Goal: Contribute content

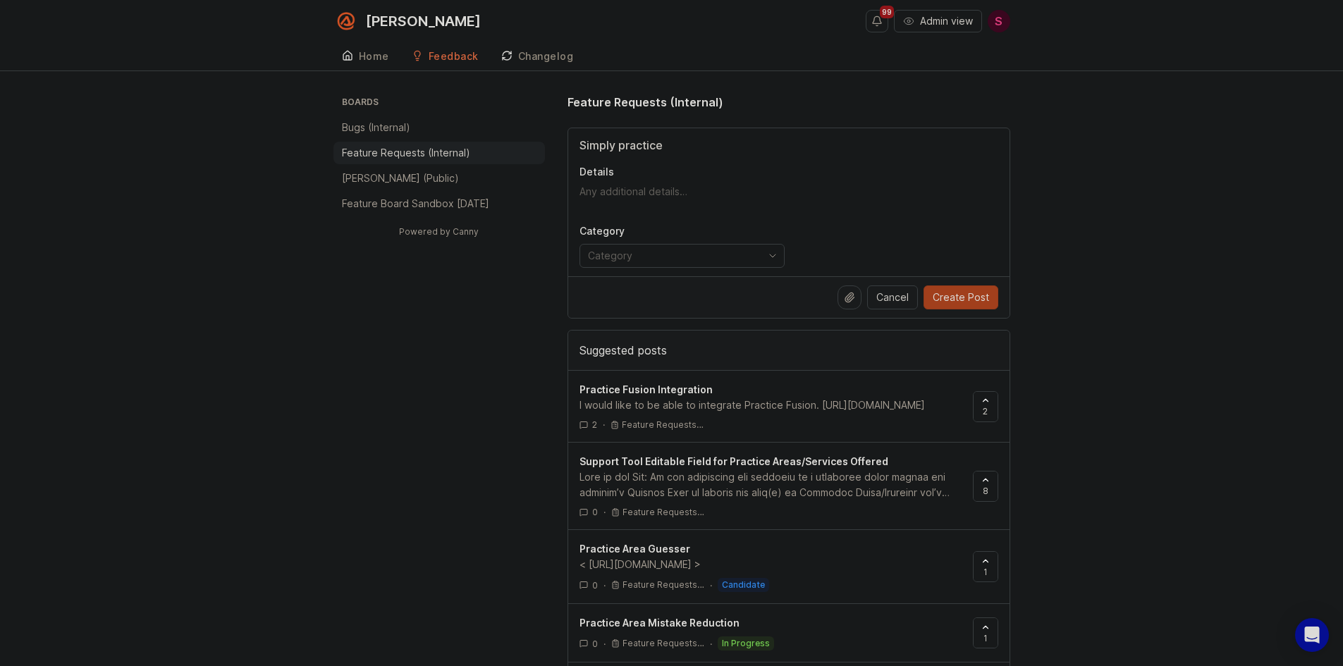
click at [617, 143] on input "Simply practice" at bounding box center [788, 145] width 419 height 17
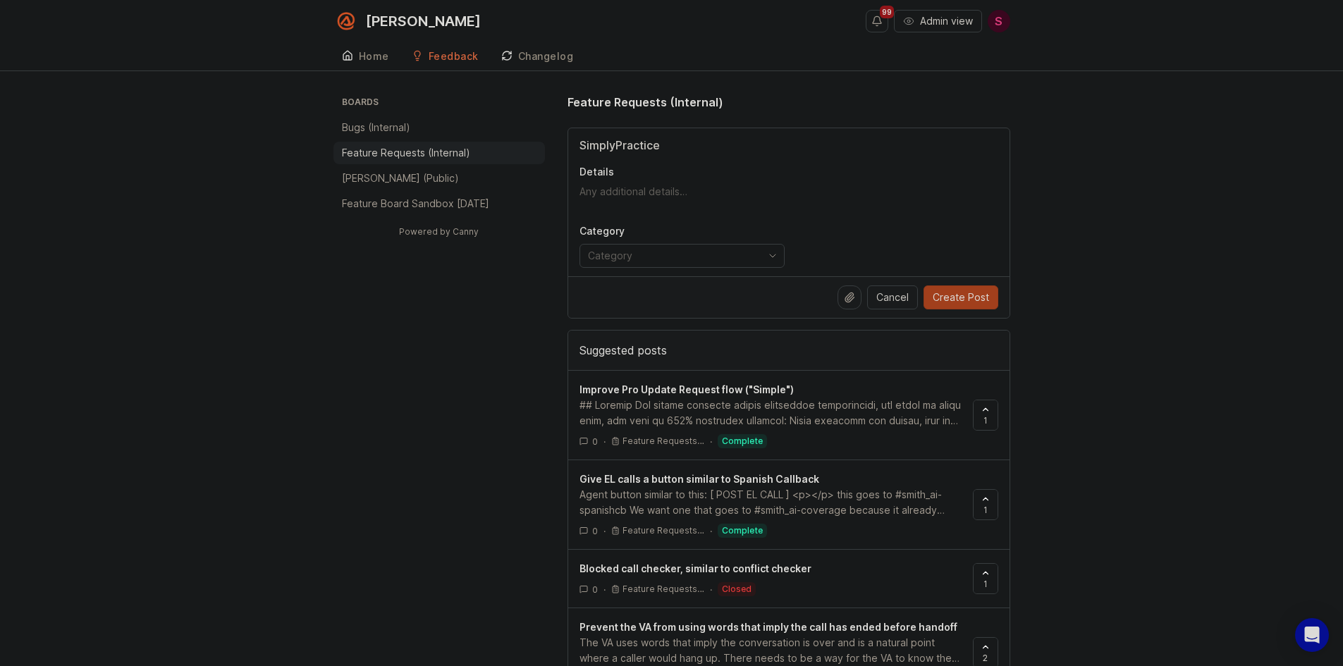
type input "SimplyPractice"
click at [614, 190] on textarea "Details" at bounding box center [788, 199] width 419 height 28
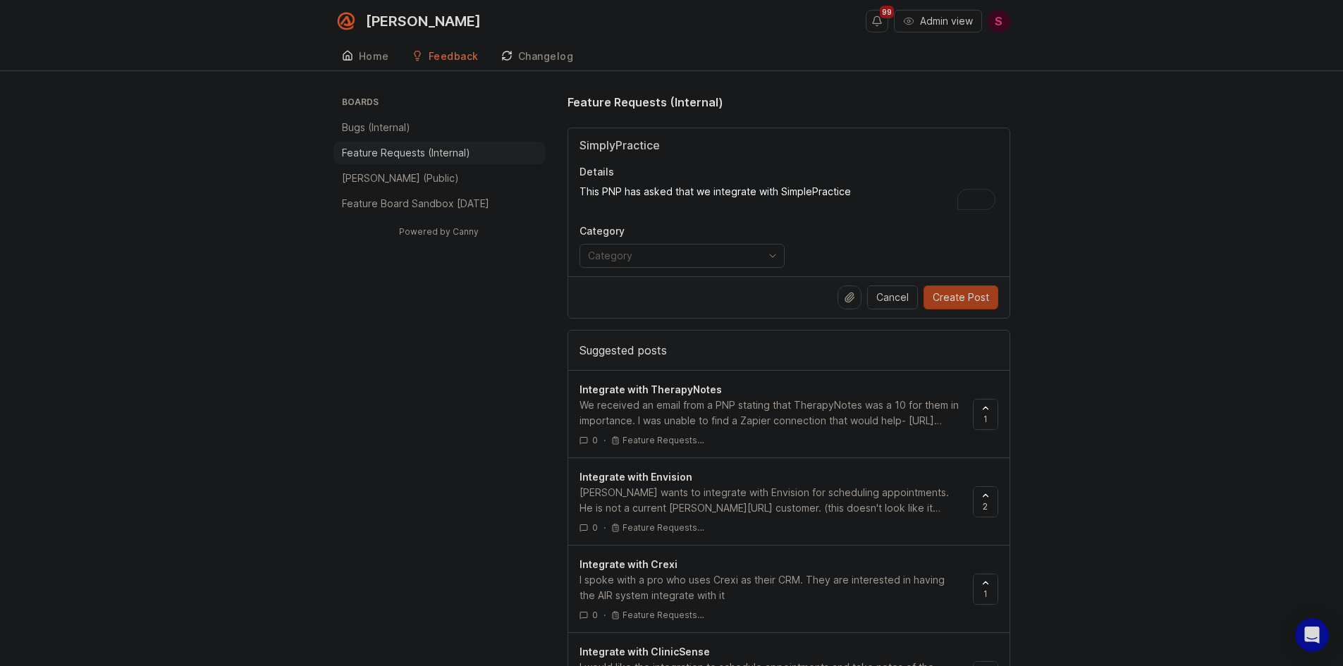
type textarea "This PNP has asked that we integrate with SimplePractice"
click at [617, 142] on input "SimplyPractice" at bounding box center [788, 145] width 419 height 17
click at [579, 149] on input "SimplePractice" at bounding box center [788, 145] width 419 height 17
type input "Integrate with SimplePractice"
click at [873, 180] on div "Integrate with SimplePractice Details This PNP has asked that we integrate with…" at bounding box center [788, 202] width 441 height 148
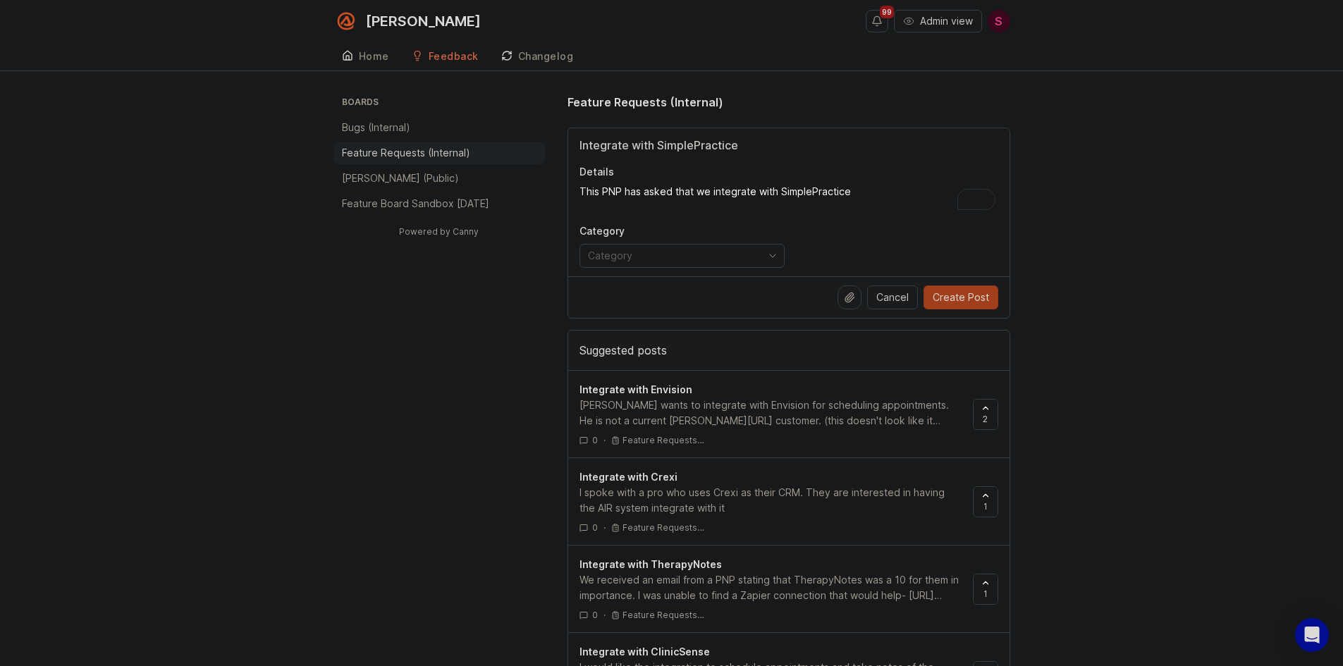
click at [864, 189] on textarea "This PNP has asked that we integrate with SimplePractice" at bounding box center [788, 199] width 419 height 28
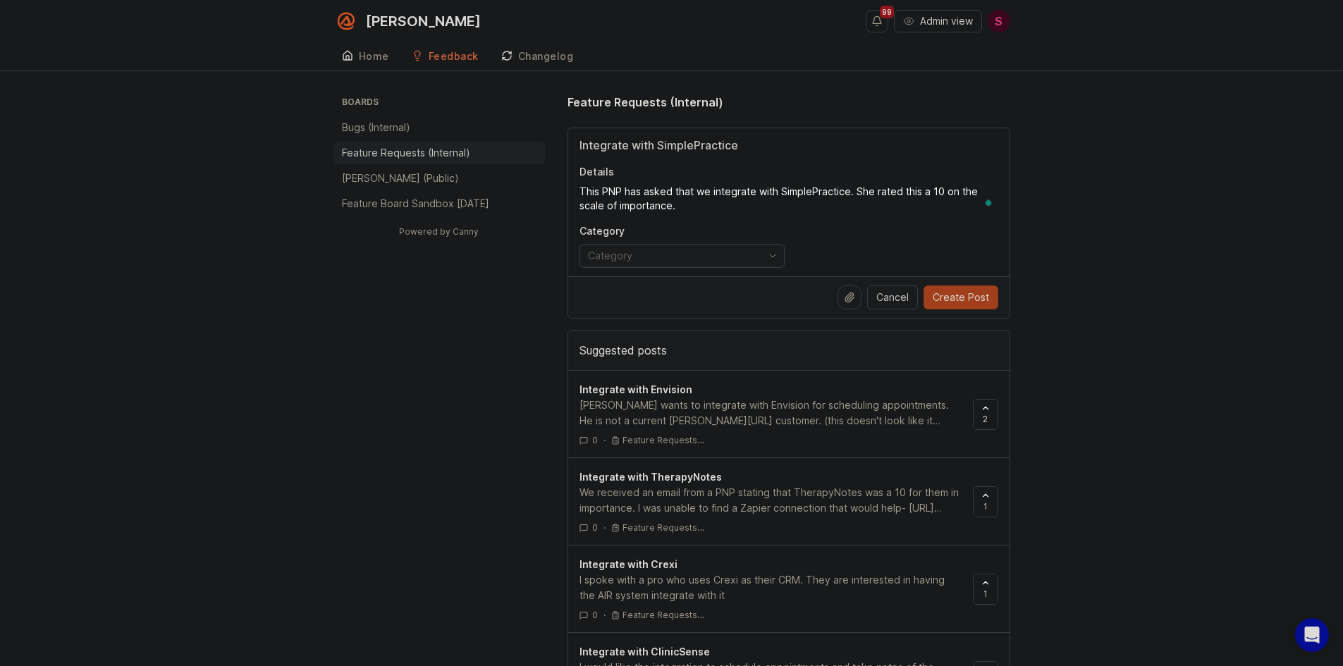
type textarea "This PNP has asked that we integrate with SimplePractice. She rated this a 10 o…"
click at [681, 245] on div "toggle menu" at bounding box center [670, 256] width 181 height 23
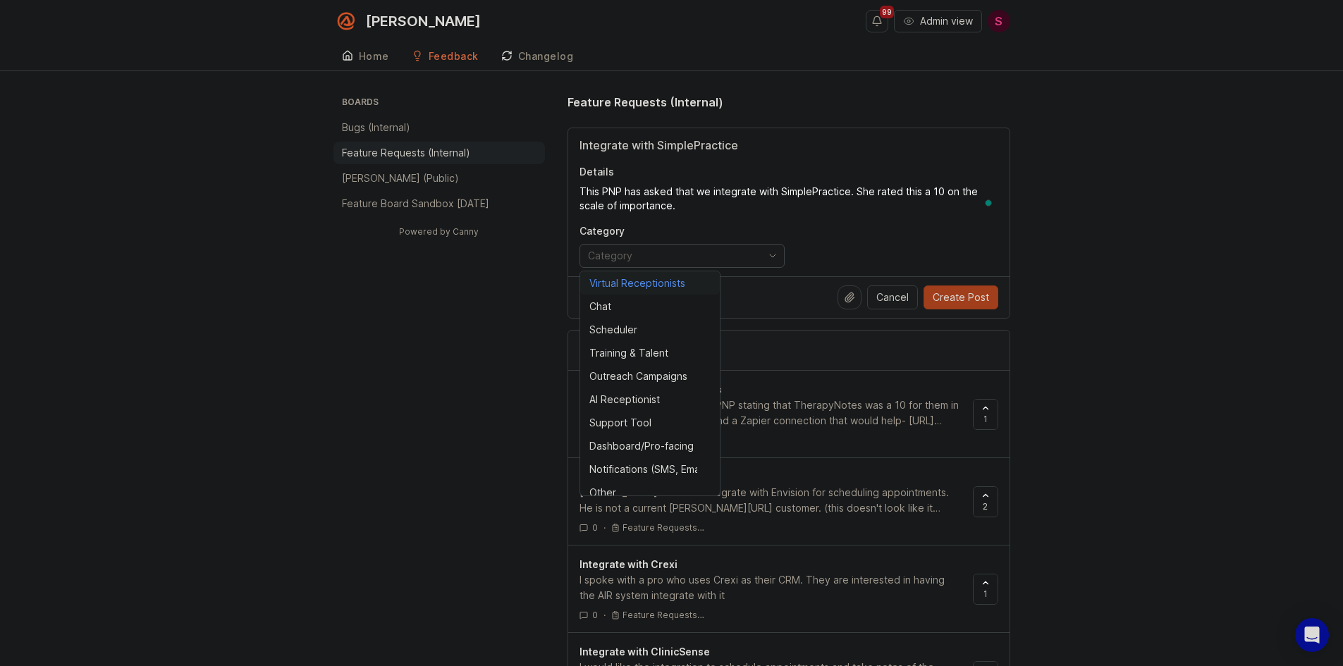
click at [625, 277] on div "Virtual Receptionists" at bounding box center [637, 284] width 96 height 16
type input "Virtual Receptionists"
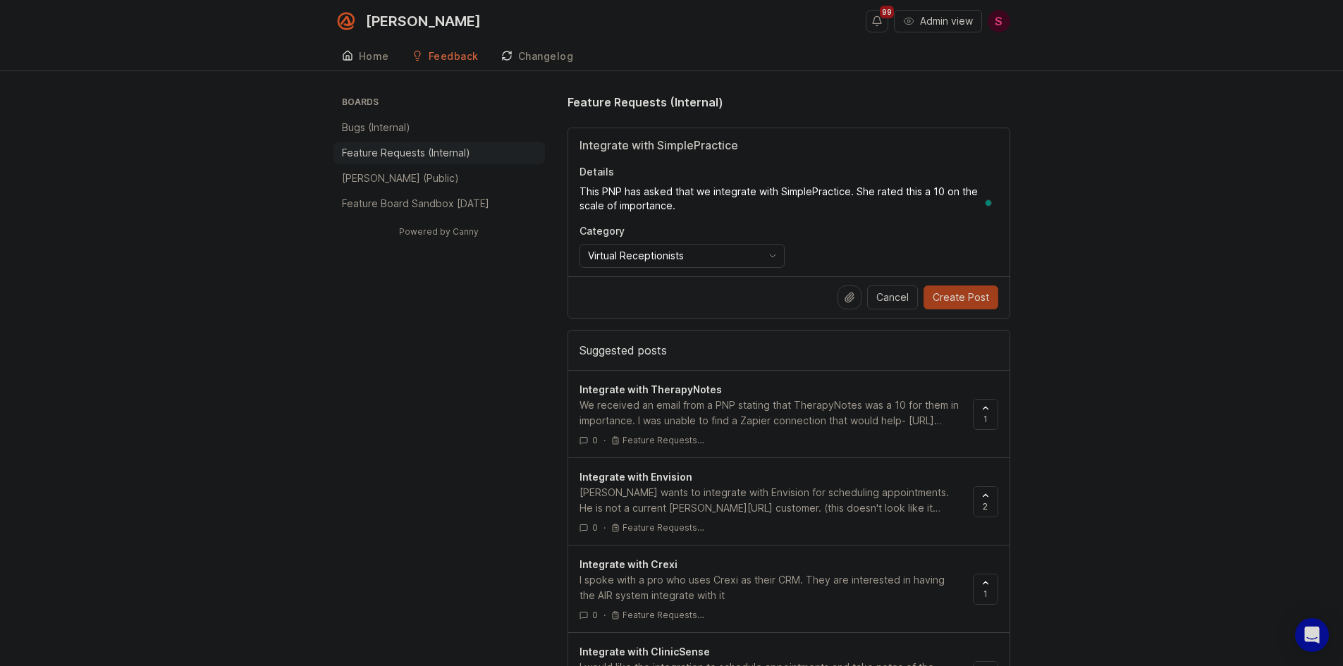
click at [715, 207] on textarea "This PNP has asked that we integrate with SimplePractice. She rated this a 10 o…" at bounding box center [788, 199] width 419 height 28
paste textarea "[URL][PERSON_NAME][DOMAIN_NAME]"
type textarea "This PNP has asked that we integrate with SimplePractice. She rated this a 10 o…"
click at [984, 290] on span "Create Post" at bounding box center [961, 297] width 56 height 14
